Goal: Task Accomplishment & Management: Manage account settings

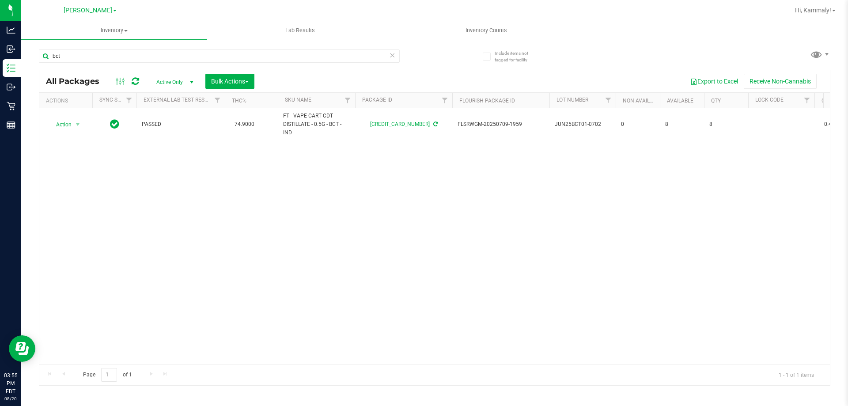
click at [398, 178] on div "Action Action Adjust qty Create package Edit attributes Global inventory Locate…" at bounding box center [434, 236] width 790 height 256
click at [150, 49] on input "bct" at bounding box center [219, 55] width 361 height 13
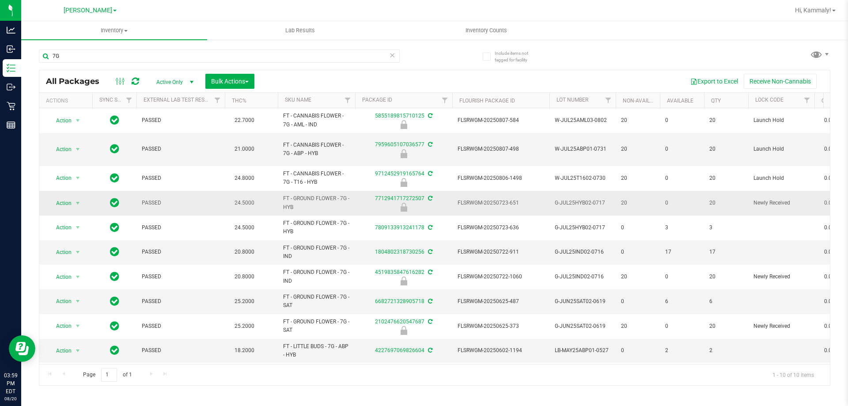
click at [317, 215] on td "FT - GROUND FLOWER - 7G - HYB" at bounding box center [316, 203] width 77 height 25
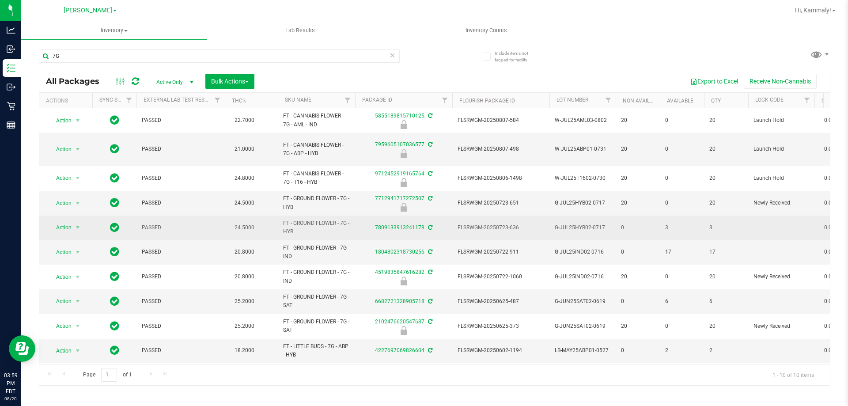
click at [316, 219] on span "FT - GROUND FLOWER - 7G - HYB" at bounding box center [316, 227] width 67 height 17
copy tr "FT - GROUND FLOWER - 7G - HYB"
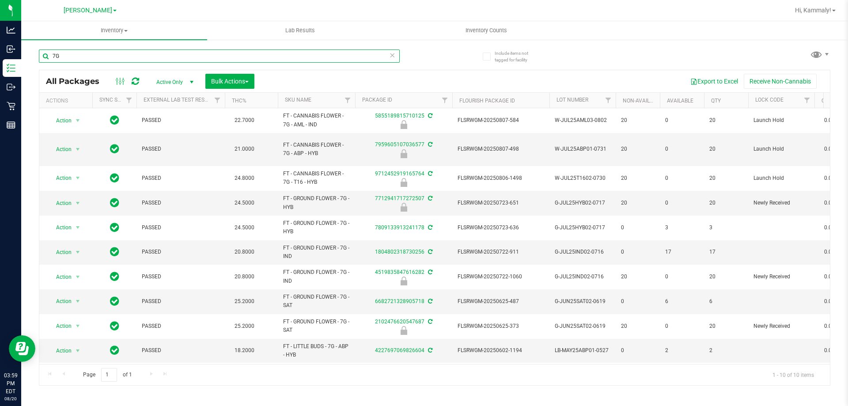
click at [118, 57] on input "7G" at bounding box center [219, 55] width 361 height 13
paste input "FT - GROUND FLOWER - 7G - HYB"
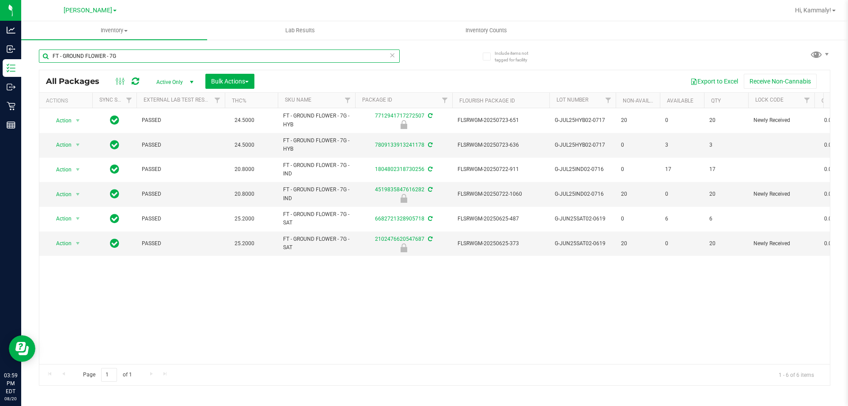
type input "FT - GROUND FLOWER - 7G"
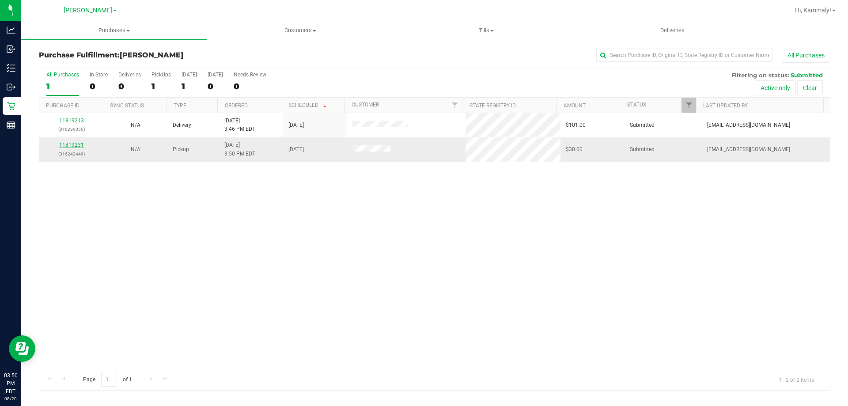
click at [80, 145] on link "11819231" at bounding box center [71, 145] width 25 height 6
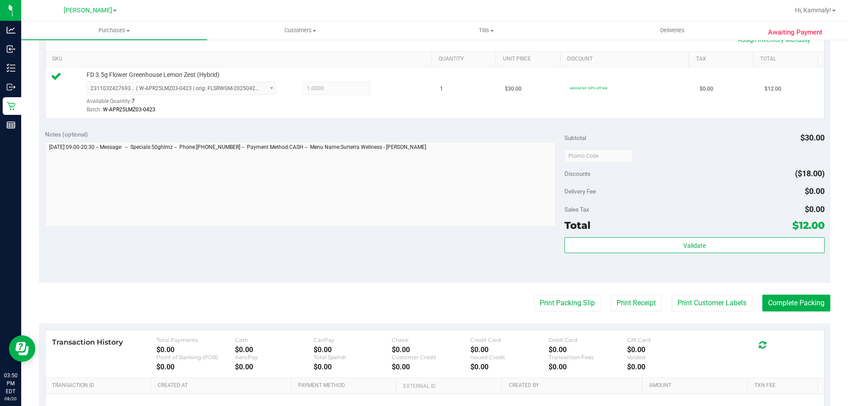
scroll to position [221, 0]
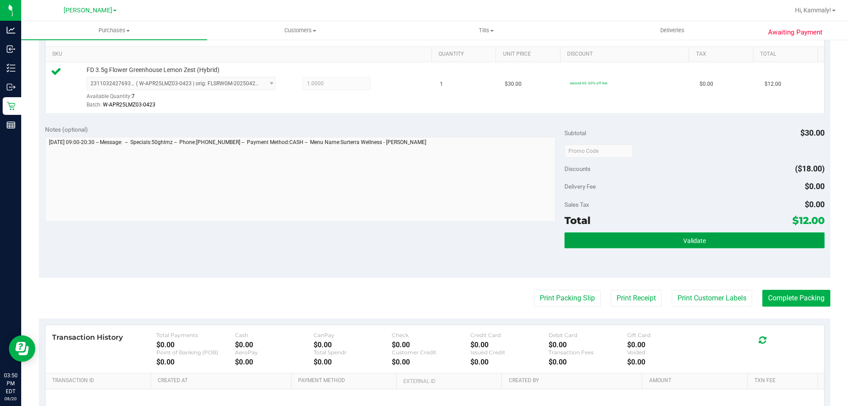
click at [653, 242] on button "Validate" at bounding box center [694, 240] width 260 height 16
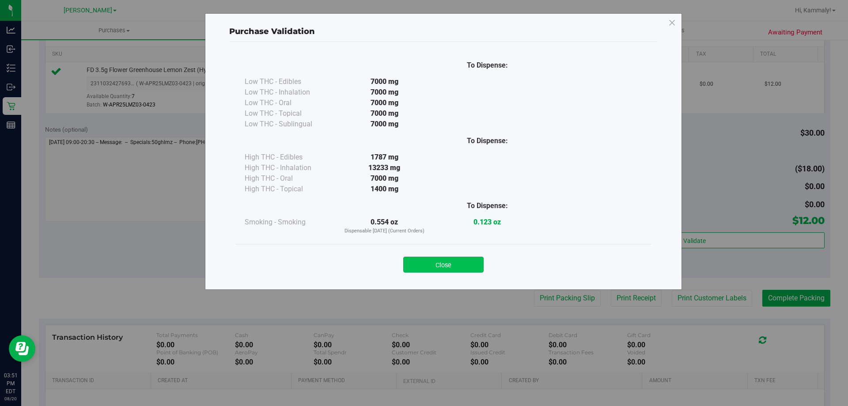
click at [450, 261] on button "Close" at bounding box center [443, 264] width 80 height 16
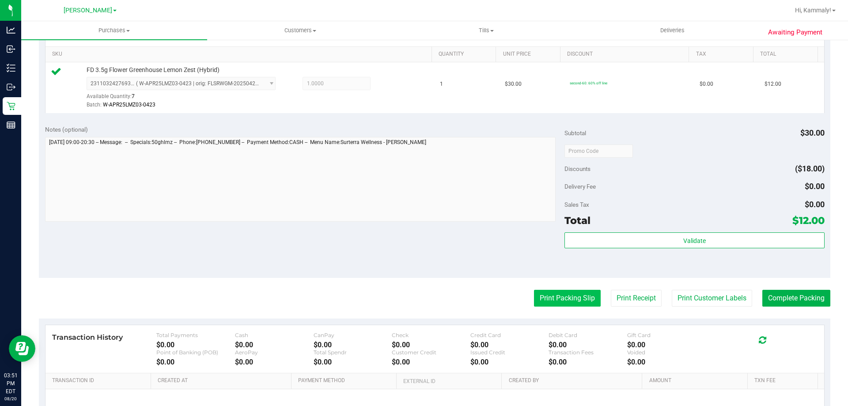
click at [586, 301] on button "Print Packing Slip" at bounding box center [567, 298] width 67 height 17
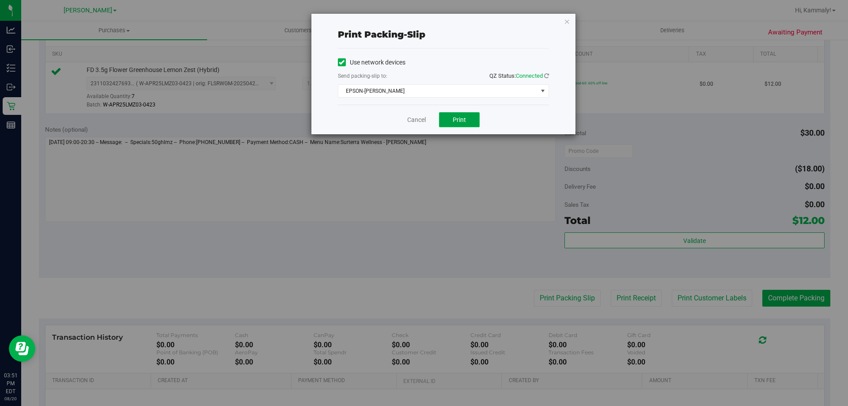
click at [470, 114] on button "Print" at bounding box center [459, 119] width 41 height 15
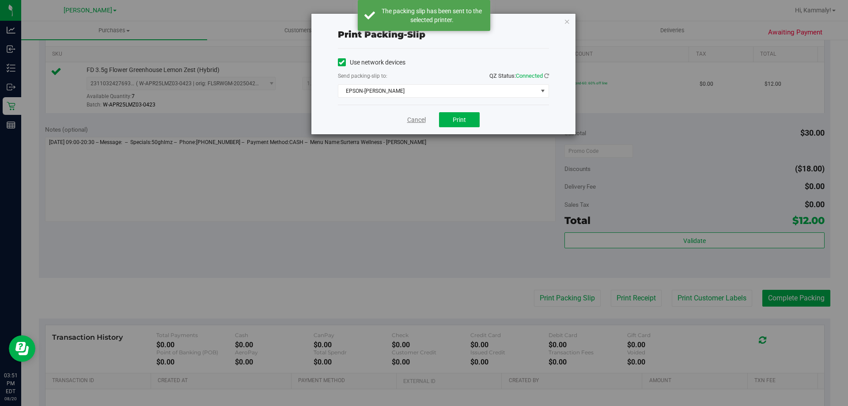
click at [420, 118] on link "Cancel" at bounding box center [416, 119] width 19 height 9
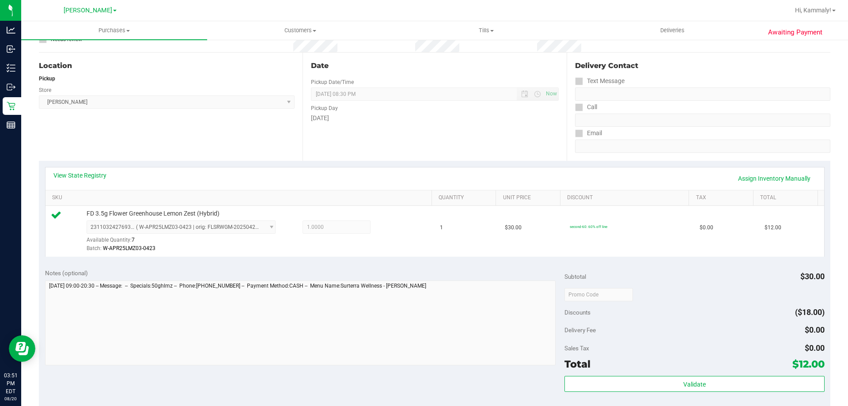
scroll to position [162, 0]
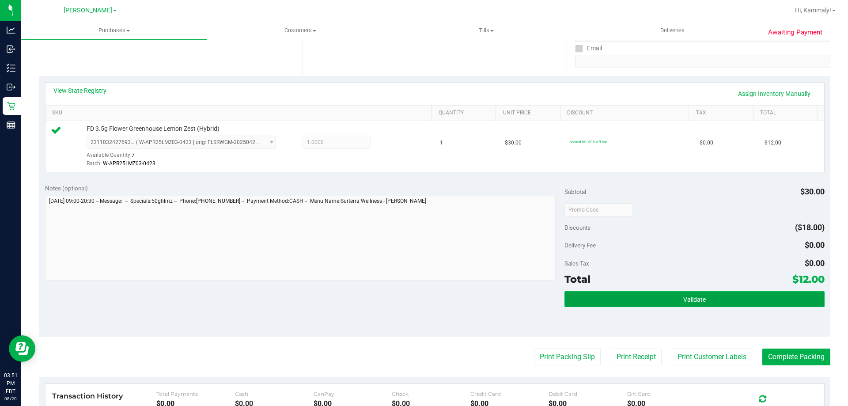
click at [732, 297] on button "Validate" at bounding box center [694, 299] width 260 height 16
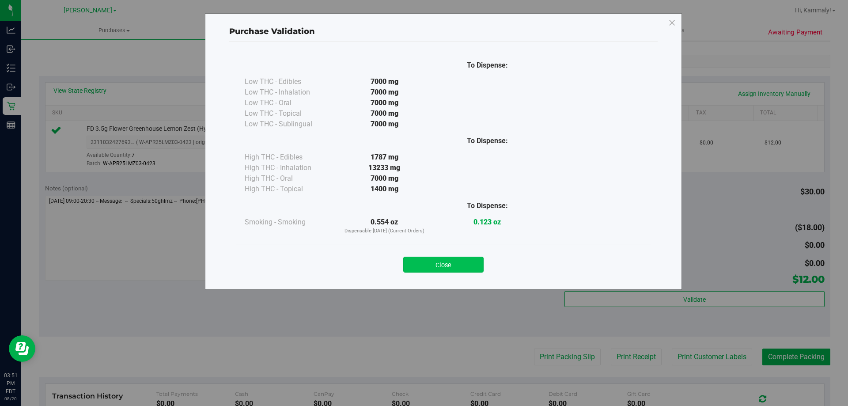
click at [453, 269] on button "Close" at bounding box center [443, 264] width 80 height 16
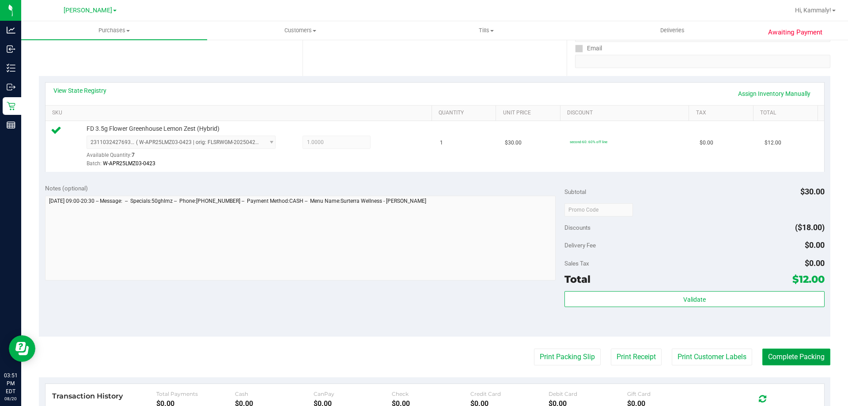
click at [803, 359] on button "Complete Packing" at bounding box center [796, 356] width 68 height 17
